Goal: Task Accomplishment & Management: Complete application form

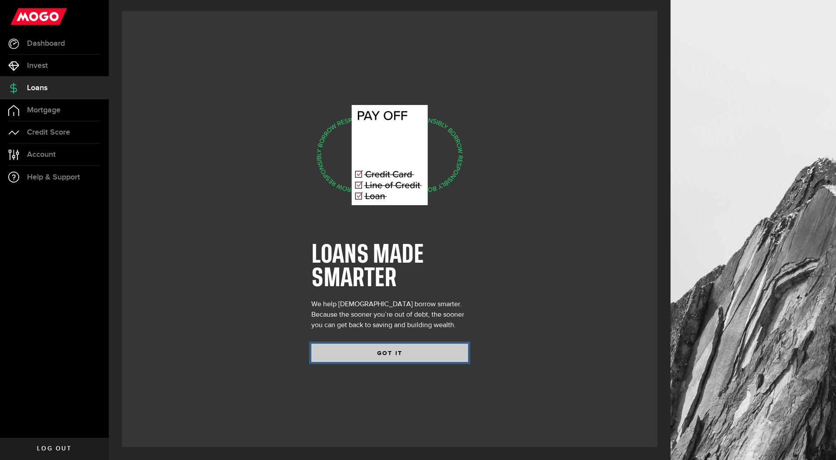
click at [408, 351] on button "GOT IT" at bounding box center [389, 353] width 157 height 18
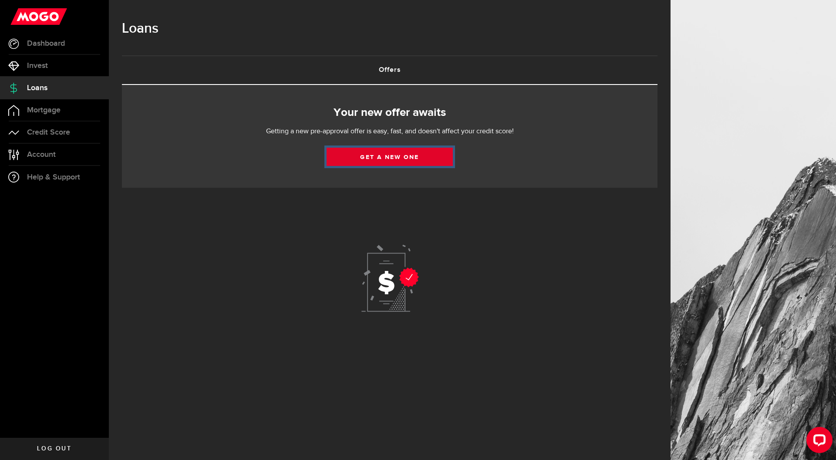
click at [393, 160] on link "Get a new one" at bounding box center [390, 157] width 126 height 18
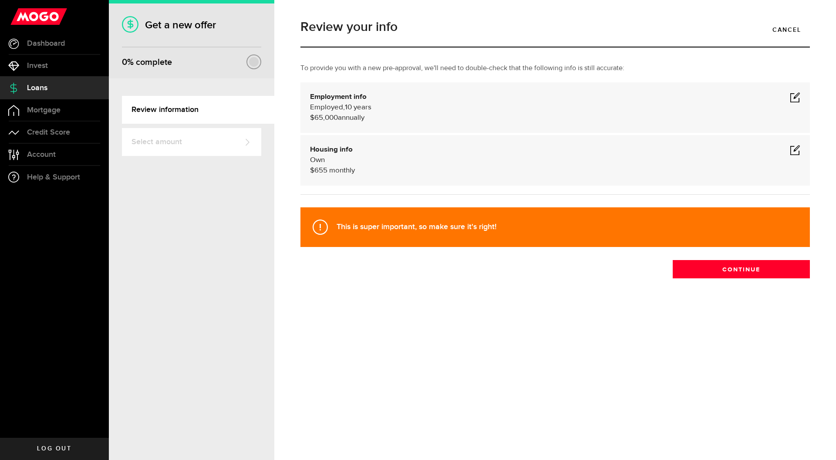
click at [795, 102] on div "Employment info Employed Hourly , 10 years (on maternity leave) $65,000 annuall…" at bounding box center [555, 107] width 490 height 31
click at [795, 101] on span at bounding box center [795, 97] width 10 height 10
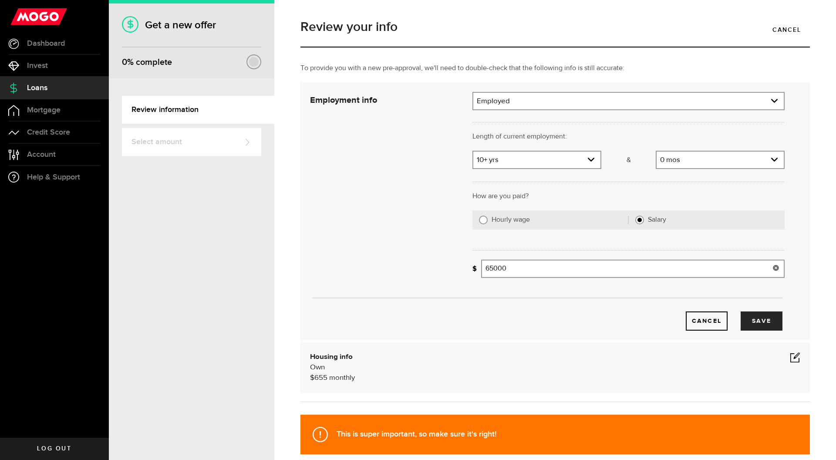
click at [492, 269] on input "65000" at bounding box center [633, 269] width 304 height 18
type input "85,000"
click at [529, 291] on div "Cancel Save" at bounding box center [547, 307] width 501 height 46
click at [588, 160] on use "expand select" at bounding box center [591, 160] width 7 height 4
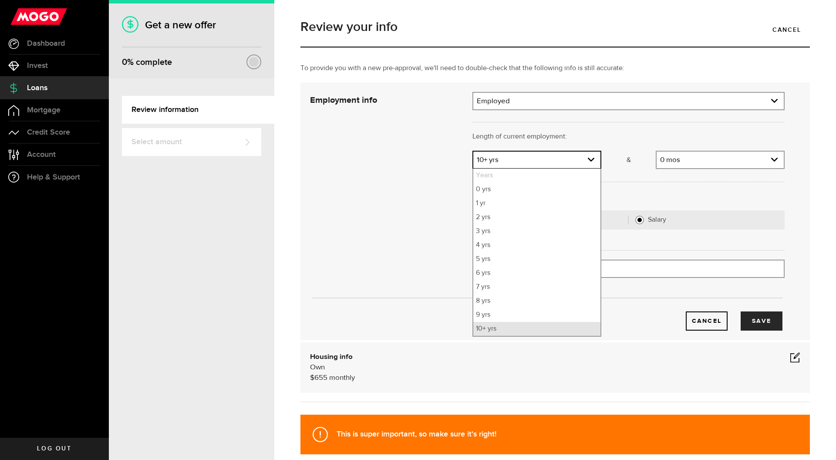
click at [533, 328] on li "10+ yrs" at bounding box center [536, 329] width 127 height 14
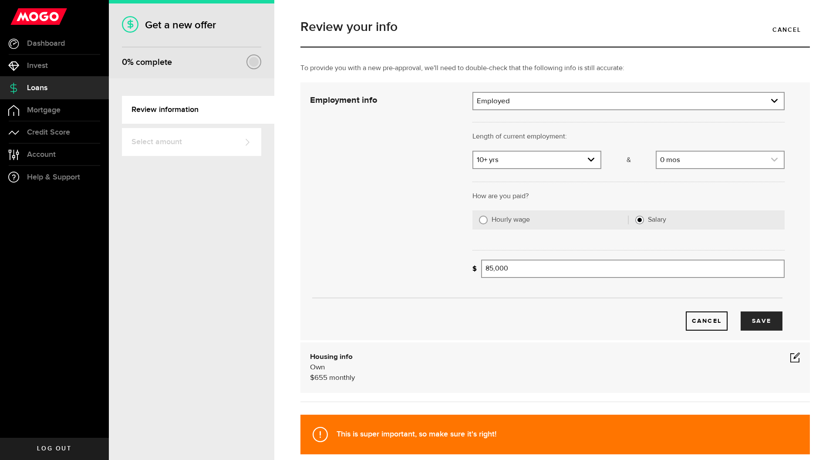
click at [765, 155] on link "expand select" at bounding box center [720, 160] width 127 height 17
click at [802, 169] on div "Employment info Employed Hourly , 10 years (on maternity leave) $85,000 annuall…" at bounding box center [555, 211] width 510 height 258
click at [761, 315] on button "Save" at bounding box center [762, 320] width 42 height 19
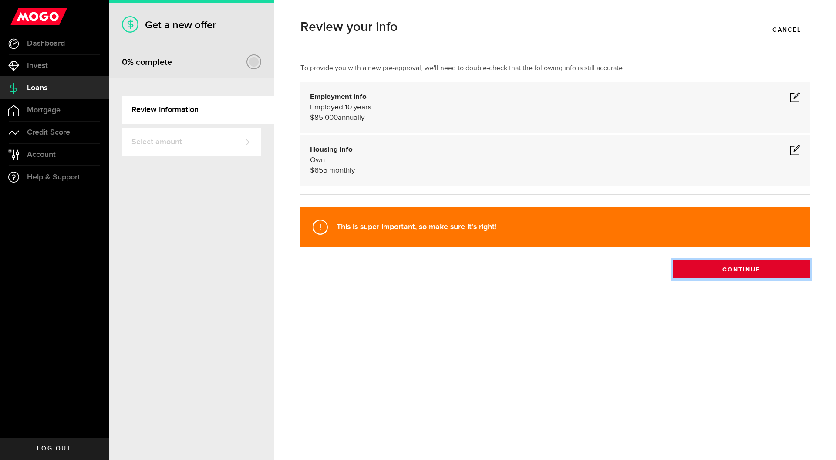
click at [736, 269] on button "Continue" at bounding box center [741, 269] width 137 height 18
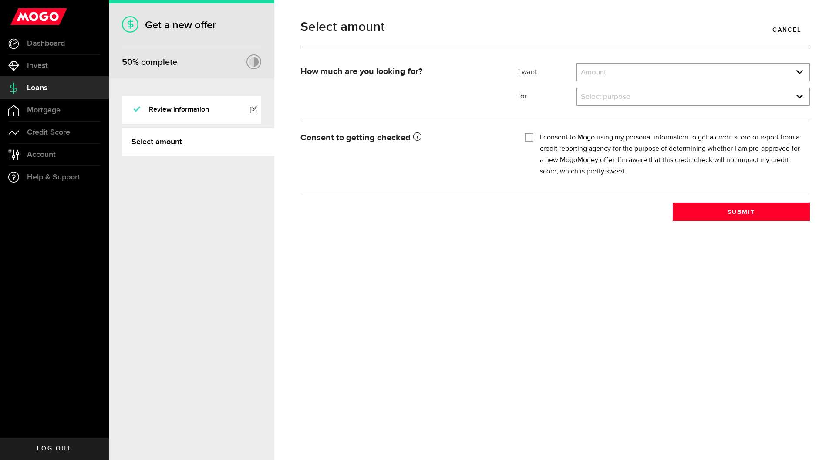
click at [644, 81] on div "Amount Amount $500 $1000 $2000 $3000 $4000 $5000 $6000 $7000 $8000 $9000 $10000…" at bounding box center [693, 72] width 233 height 18
click at [644, 75] on link "expand select" at bounding box center [693, 72] width 232 height 17
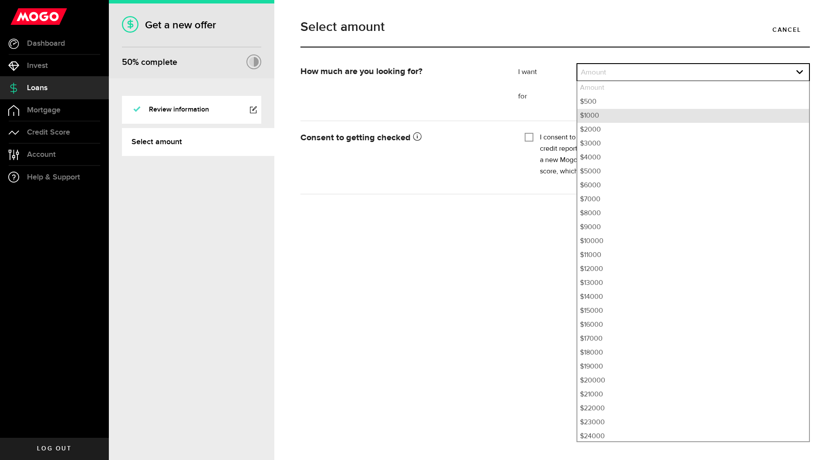
click at [631, 115] on li "$1000" at bounding box center [693, 116] width 232 height 14
select select "1000"
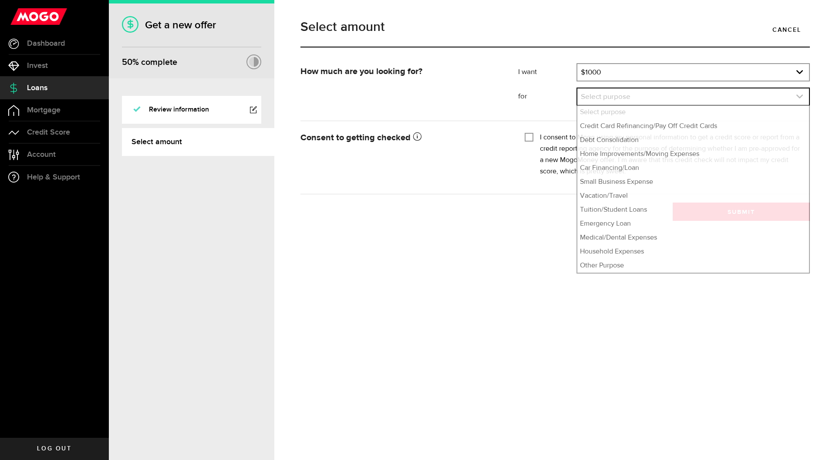
click at [623, 100] on link "expand select" at bounding box center [693, 96] width 232 height 17
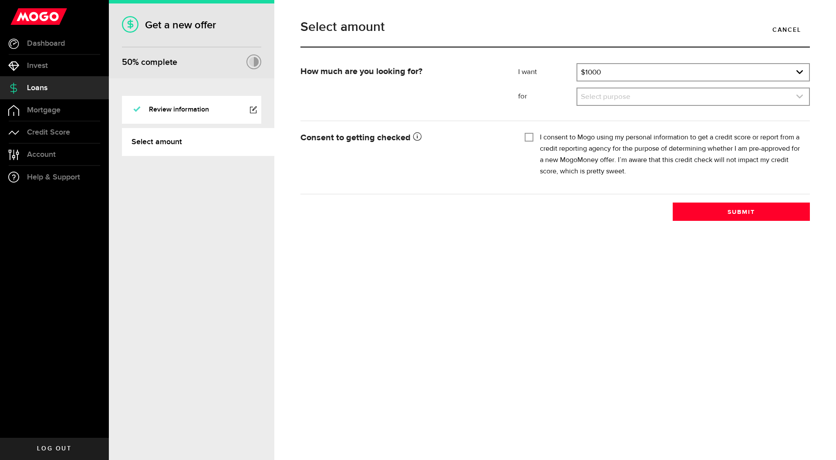
click at [623, 100] on link "expand select" at bounding box center [693, 96] width 232 height 17
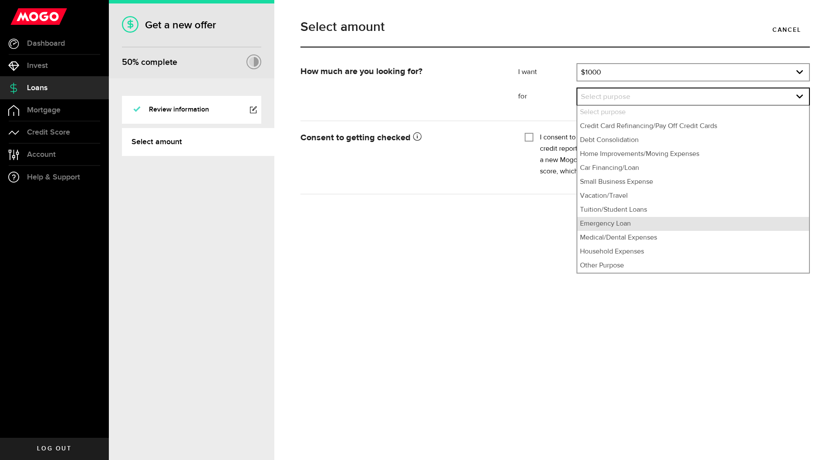
click at [624, 226] on li "Emergency Loan" at bounding box center [693, 224] width 232 height 14
select select "Emergency Loan"
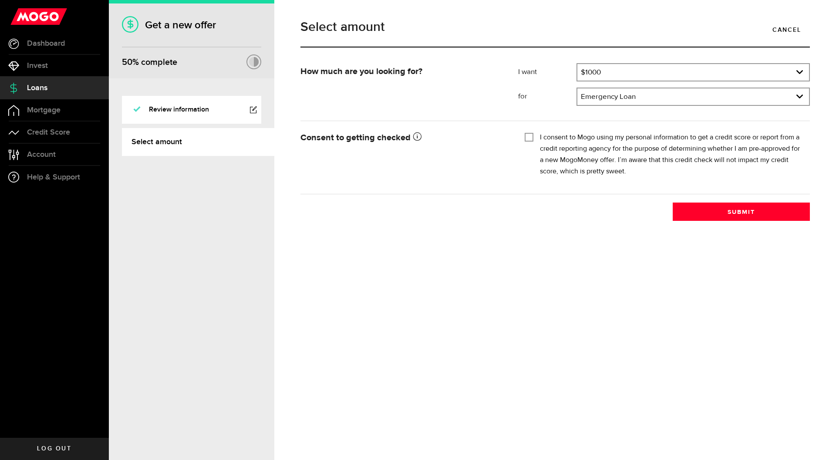
click at [533, 135] on div "I consent to Mogo using my personal information to get a credit score or report…" at bounding box center [664, 154] width 279 height 45
click at [531, 138] on input "I consent to Mogo using my personal information to get a credit score or report…" at bounding box center [529, 136] width 9 height 9
checkbox input "true"
click at [788, 208] on button "Submit" at bounding box center [741, 211] width 137 height 18
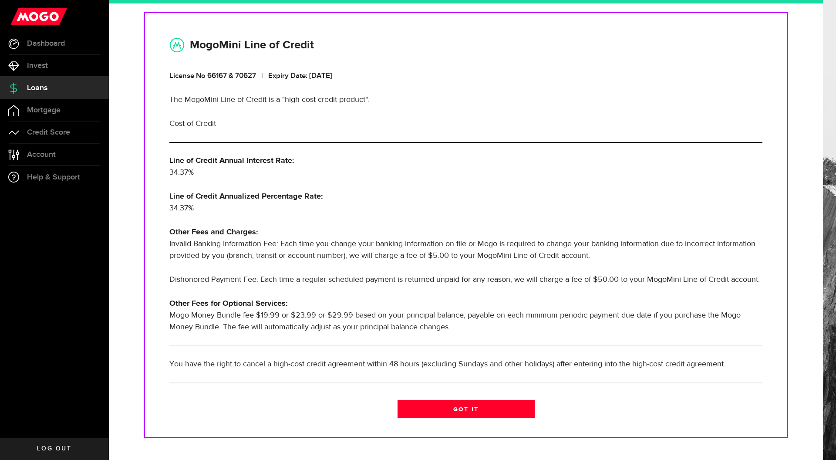
scroll to position [144, 0]
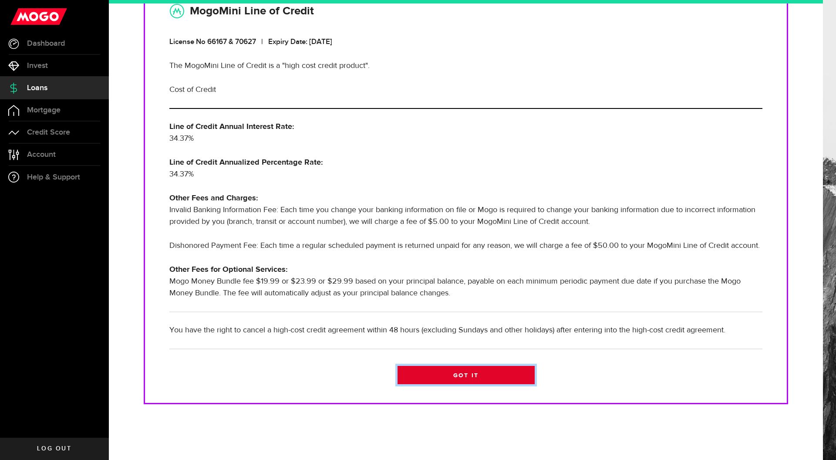
click at [471, 380] on link "Got it" at bounding box center [466, 375] width 137 height 18
